Goal: Task Accomplishment & Management: Use online tool/utility

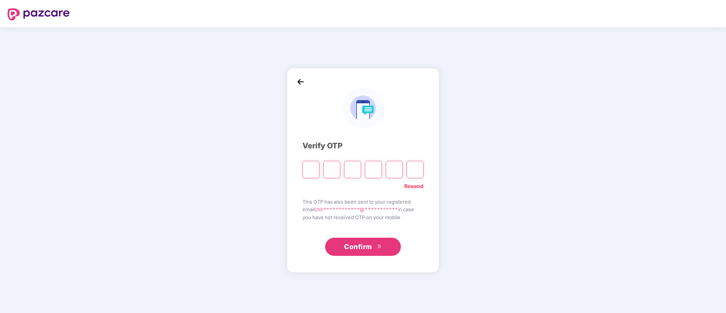
type input "*"
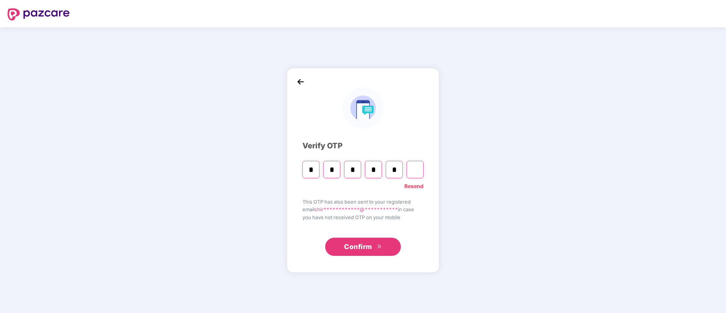
type input "*"
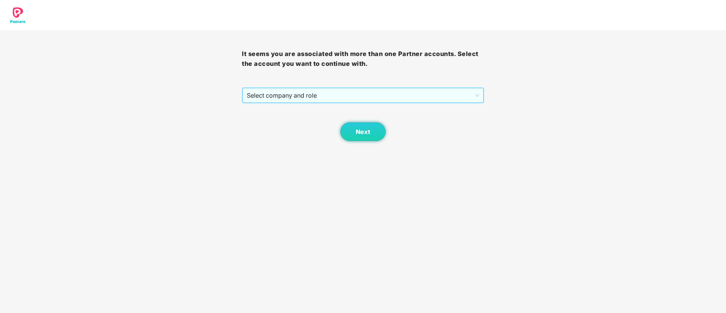
click at [387, 93] on span "Select company and role" at bounding box center [363, 95] width 232 height 14
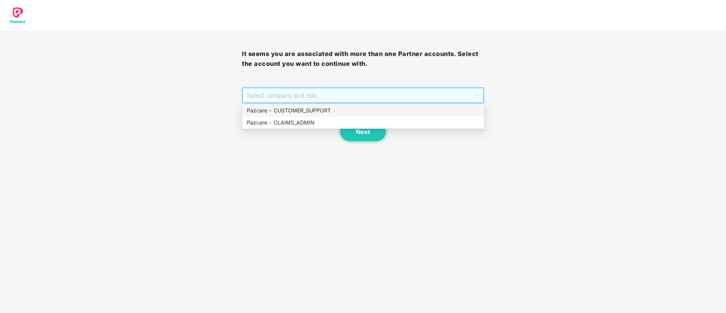
click at [367, 112] on div "Pazcare - CUSTOMER_SUPPORT" at bounding box center [363, 110] width 233 height 8
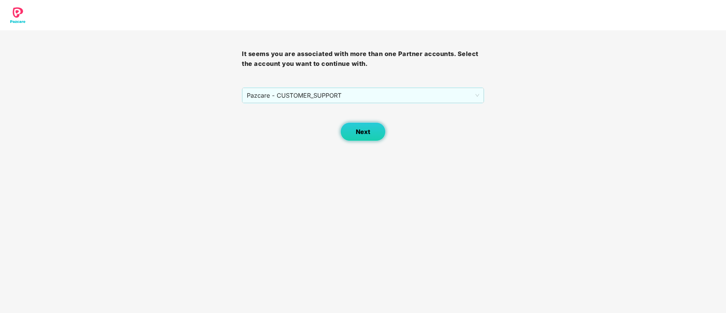
click at [356, 131] on span "Next" at bounding box center [363, 131] width 14 height 7
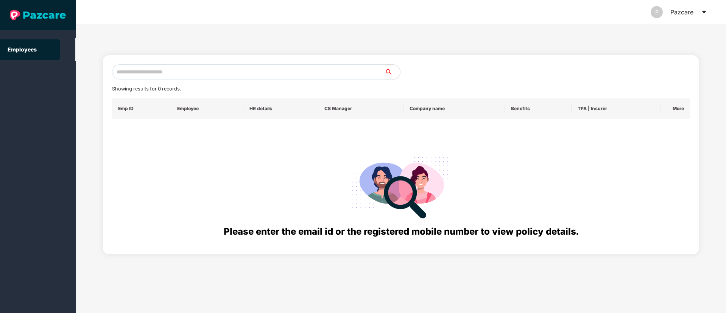
paste input "**********"
click at [179, 72] on input "text" at bounding box center [248, 71] width 273 height 15
click at [123, 71] on input "**********" at bounding box center [248, 71] width 273 height 15
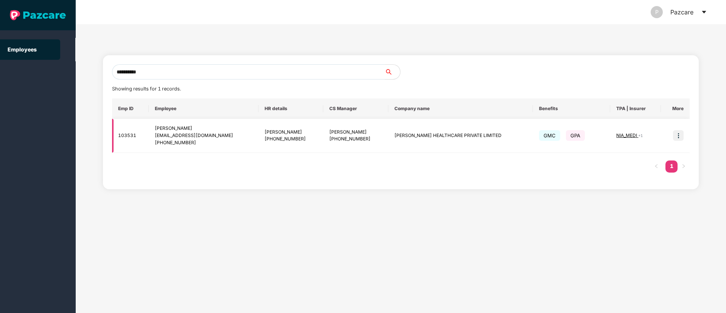
type input "**********"
click at [680, 134] on img at bounding box center [678, 135] width 11 height 11
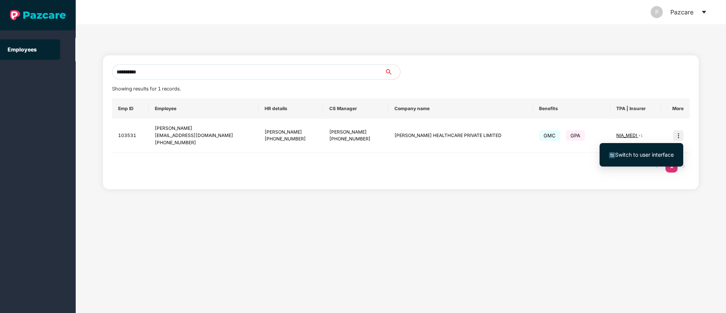
click at [632, 154] on span "Switch to user interface" at bounding box center [644, 154] width 59 height 6
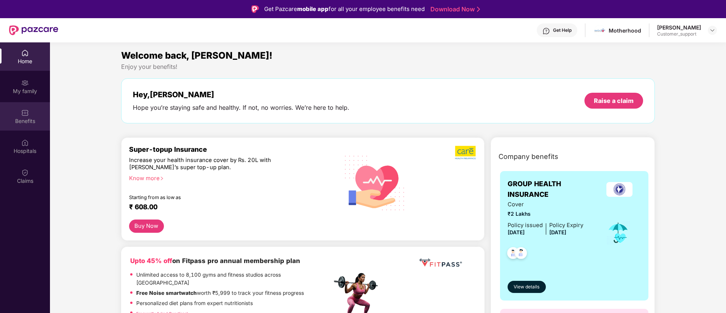
click at [29, 120] on div "Benefits" at bounding box center [25, 121] width 50 height 8
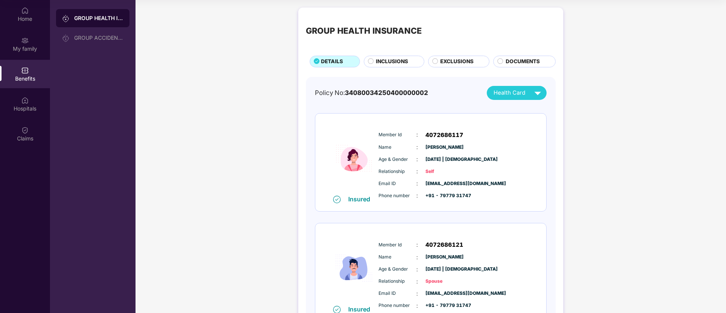
click at [379, 61] on span "INCLUSIONS" at bounding box center [392, 62] width 32 height 8
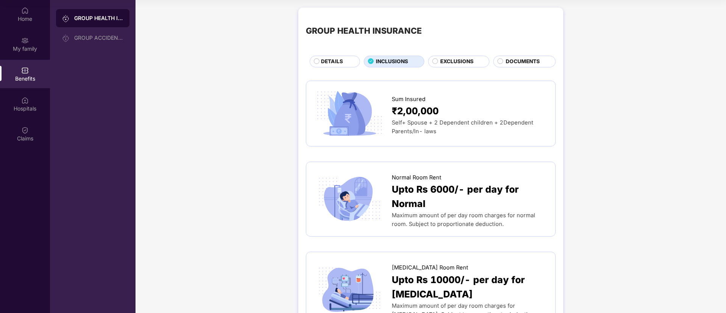
click at [334, 63] on span "DETAILS" at bounding box center [332, 62] width 22 height 8
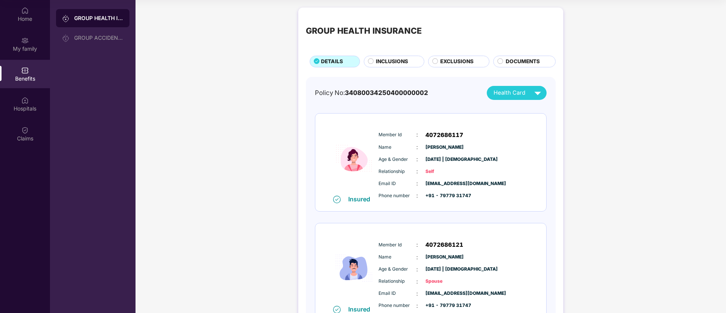
click at [389, 59] on span "INCLUSIONS" at bounding box center [392, 62] width 32 height 8
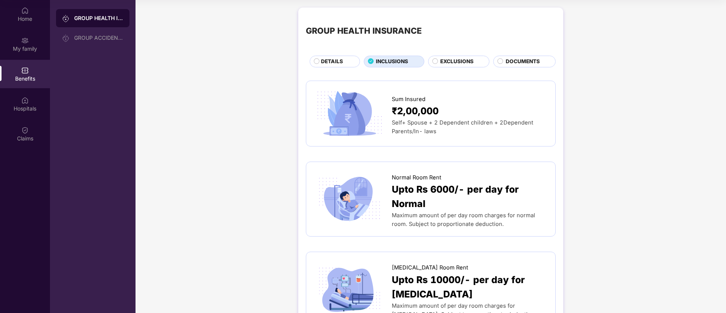
click at [325, 62] on span "DETAILS" at bounding box center [332, 62] width 22 height 8
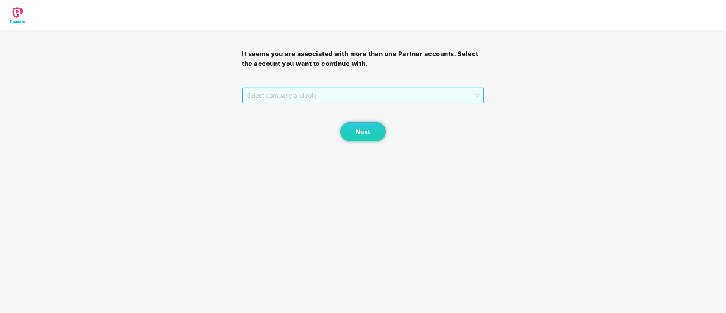
click at [410, 90] on span "Select company and role" at bounding box center [363, 95] width 232 height 14
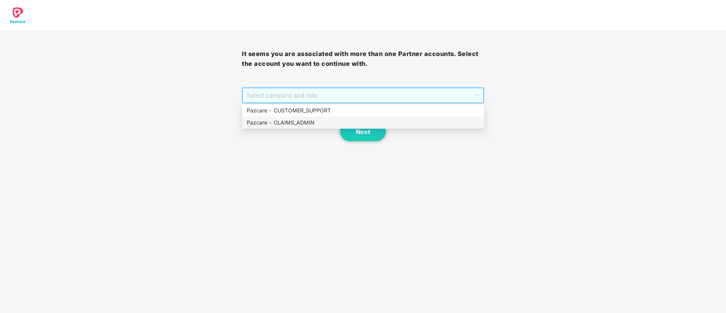
click at [392, 125] on div "Pazcare - CLAIMS_ADMIN" at bounding box center [363, 123] width 233 height 8
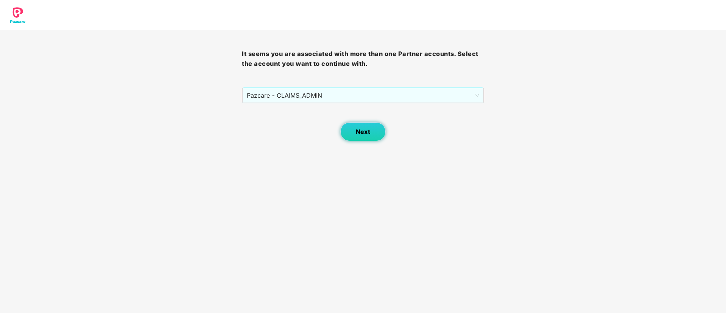
click at [366, 127] on button "Next" at bounding box center [362, 131] width 45 height 19
